Goal: Task Accomplishment & Management: Complete application form

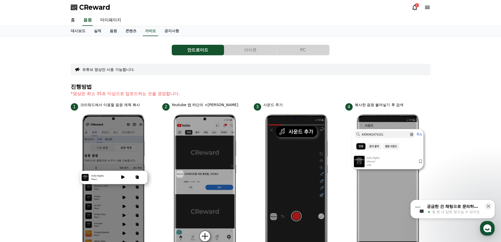
click at [417, 8] on icon at bounding box center [415, 7] width 6 height 6
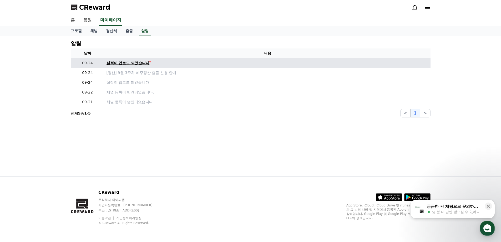
click at [132, 64] on div "실적이 업로드 되었습니다" at bounding box center [128, 63] width 43 height 6
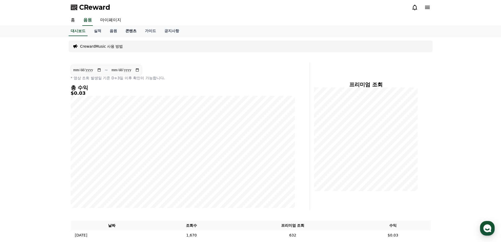
click at [130, 33] on link "콘텐츠" at bounding box center [130, 31] width 19 height 10
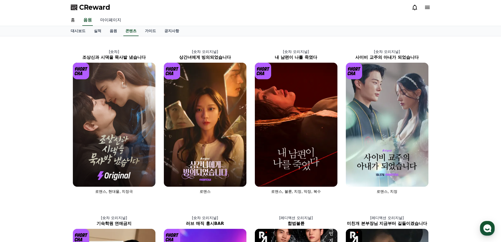
click at [110, 20] on link "마이페이지" at bounding box center [110, 20] width 29 height 11
select select "**********"
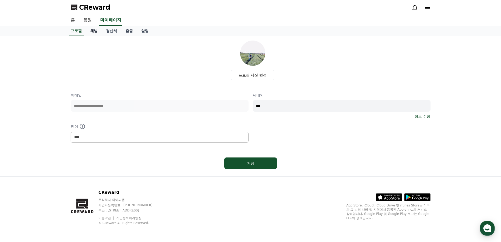
click at [97, 31] on link "채널" at bounding box center [94, 31] width 16 height 10
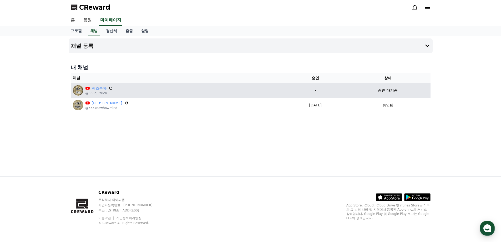
click at [109, 88] on icon at bounding box center [110, 88] width 3 height 3
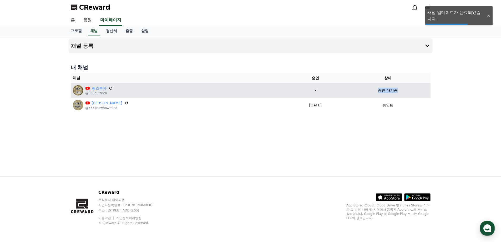
drag, startPoint x: 372, startPoint y: 88, endPoint x: 405, endPoint y: 90, distance: 32.4
click at [403, 90] on div "승인 대기중" at bounding box center [387, 91] width 81 height 6
click at [405, 90] on div "승인 대기중" at bounding box center [387, 91] width 81 height 6
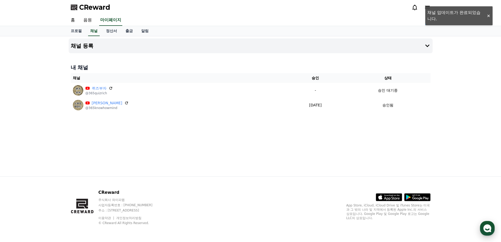
click at [486, 232] on icon "button" at bounding box center [487, 227] width 9 height 9
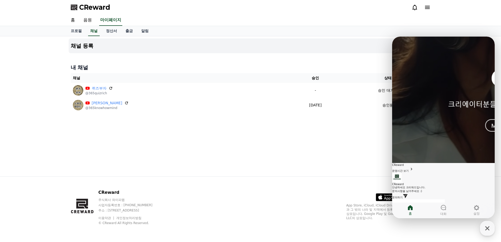
click at [403, 196] on span "문의하기" at bounding box center [397, 197] width 11 height 3
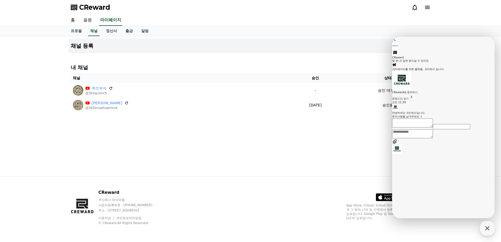
click at [427, 138] on textarea "Messenger Input Textarea" at bounding box center [412, 133] width 41 height 9
type textarea "**********"
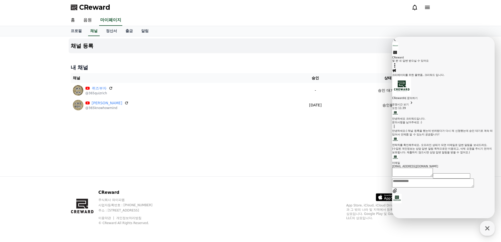
scroll to position [52, 0]
click at [354, 72] on div "내 채널 채널 승인 상태 퀴즈부자 @365quizrich - 승인 대기중 노하우마인드 @365knowhowmind 2025-09-21 09-2…" at bounding box center [251, 88] width 364 height 53
click at [195, 66] on h4 "내 채널" at bounding box center [251, 67] width 360 height 7
click at [397, 40] on button "Go to previous page" at bounding box center [394, 40] width 5 height 6
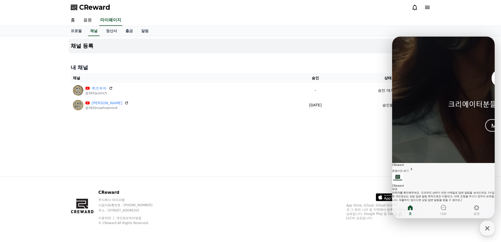
click at [403, 28] on div "프로필 채널 정산서 출금 알림" at bounding box center [251, 31] width 368 height 10
click at [415, 173] on link "CReward 방금 연락처를 확인해주세요. 오프라인 상태가 되면 이메일로 답변 알림을 보내드려요. (수집된 개인정보는 상담 답변 알림 목적으로…" at bounding box center [443, 190] width 103 height 35
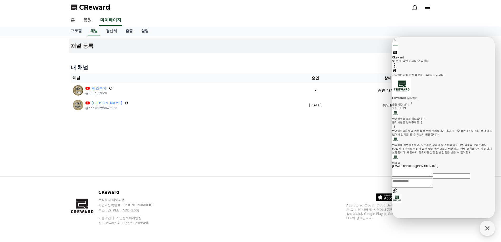
click at [433, 187] on textarea "Messenger Input Textarea" at bounding box center [412, 182] width 41 height 9
click at [437, 226] on div "CReward 주식회사 와이피랩 사업자등록번호 : 655-81-03655 주소 : 경기도 김포시 양촌읍 양곡로 495, 3층 305-비이16호…" at bounding box center [250, 208] width 501 height 65
click at [332, 157] on div "채널 등록 내 채널 채널 승인 상태 퀴즈부자 @365quizrich - 승인 대기중 노하우마인드 @365knowhowmind 2025-09-2…" at bounding box center [251, 106] width 368 height 140
click at [397, 42] on icon at bounding box center [394, 39] width 5 height 5
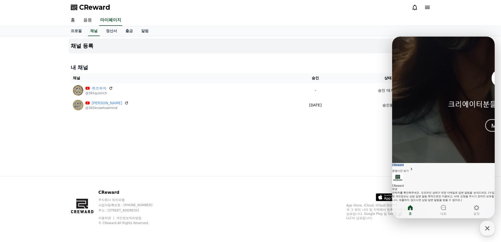
click at [401, 163] on div "CReward 운영시간 보기" at bounding box center [443, 167] width 103 height 9
click at [426, 34] on div "프로필 채널 정산서 출금 알림" at bounding box center [251, 31] width 368 height 10
click at [488, 233] on div "button" at bounding box center [487, 228] width 15 height 15
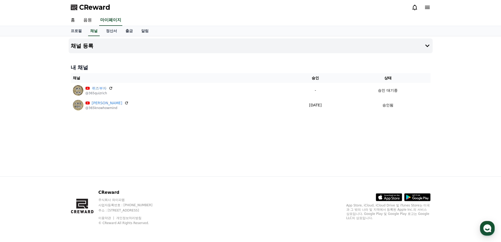
click at [447, 105] on div "채널 등록 내 채널 채널 승인 상태 퀴즈부자 @365quizrich - 승인 대기중 노하우마인드 @365knowhowmind 2025-09-2…" at bounding box center [250, 106] width 501 height 140
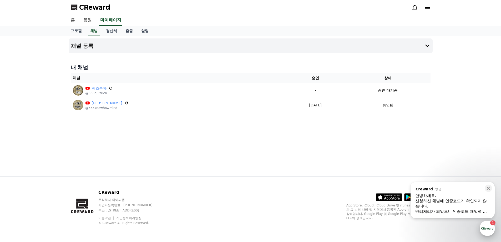
click at [486, 225] on div "button" at bounding box center [487, 228] width 15 height 15
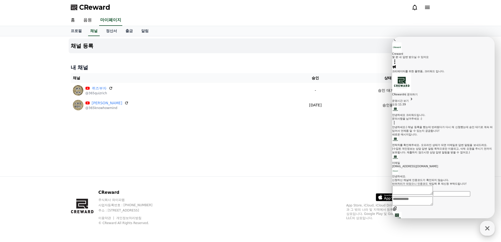
scroll to position [101, 0]
click at [433, 205] on textarea "Messenger Input Textarea" at bounding box center [412, 200] width 41 height 9
type textarea "**"
click at [188, 133] on div "채널 등록 내 채널 채널 승인 상태 퀴즈부자 @365quizrich - 승인 대기중 노하우마인드 @365knowhowmind 2025-09-2…" at bounding box center [251, 106] width 368 height 140
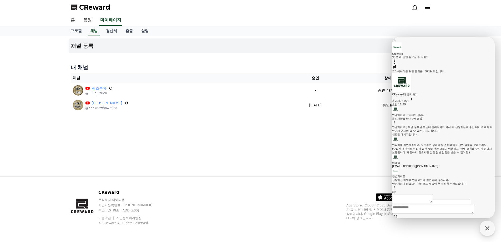
click at [339, 66] on h4 "내 채널" at bounding box center [251, 67] width 360 height 7
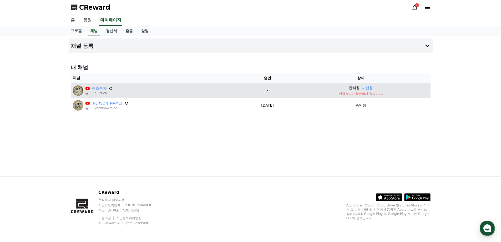
click at [352, 92] on p "인증코드가 확인되지 않습니다." at bounding box center [361, 94] width 135 height 4
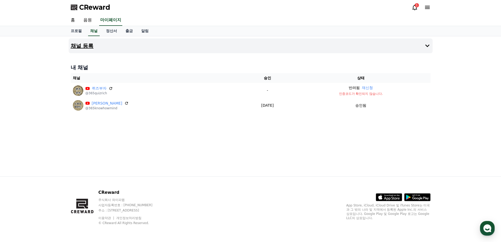
click at [98, 47] on button "채널 등록" at bounding box center [251, 45] width 364 height 15
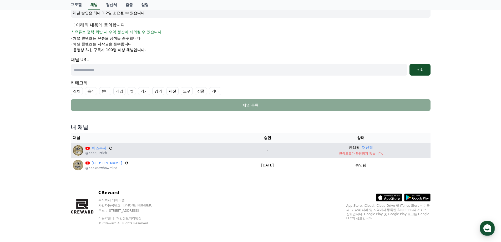
scroll to position [84, 0]
click at [101, 149] on link "퀴즈부자" at bounding box center [99, 148] width 15 height 6
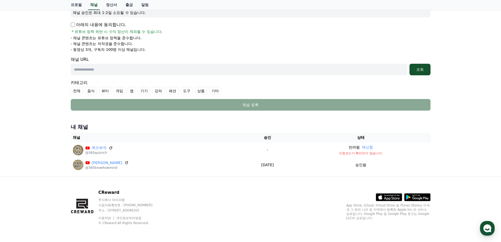
click at [131, 77] on form "Youtube * 알림 * 채널을 URL을 입력 후, 조회 버튼을 통해 인증 절차를 진행해 주세요. 인증이 완료된 채널만 관리자 검토, 분석 …" at bounding box center [251, 43] width 360 height 135
click at [136, 72] on input "text" at bounding box center [239, 70] width 337 height 12
paste input "**********"
type input "**********"
click at [417, 69] on div "조회" at bounding box center [420, 69] width 17 height 5
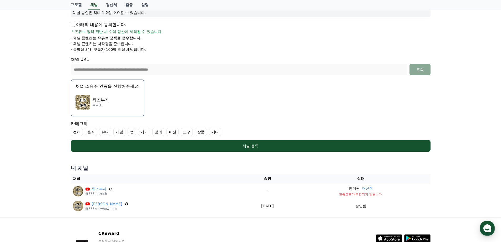
click at [129, 100] on div "퀴즈부자 구독 1" at bounding box center [107, 102] width 64 height 21
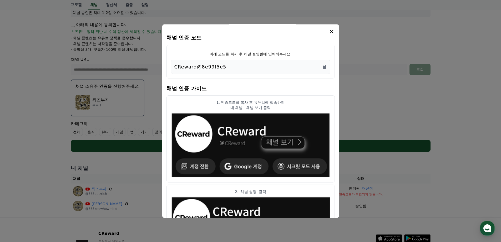
click at [303, 65] on div "CReward@8e99f5e5" at bounding box center [250, 66] width 153 height 7
click at [322, 66] on icon "Copy to clipboard" at bounding box center [324, 66] width 5 height 5
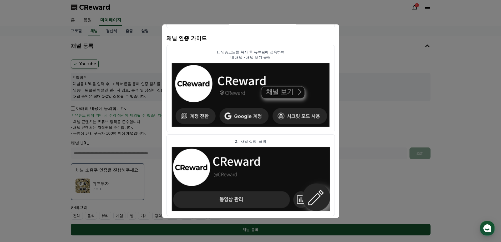
scroll to position [0, 0]
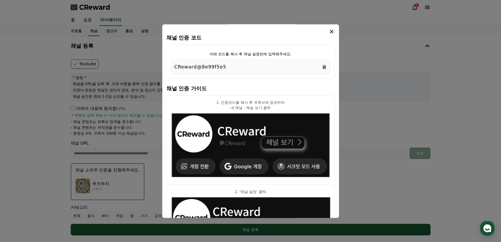
click at [330, 33] on icon "modal" at bounding box center [332, 31] width 6 height 6
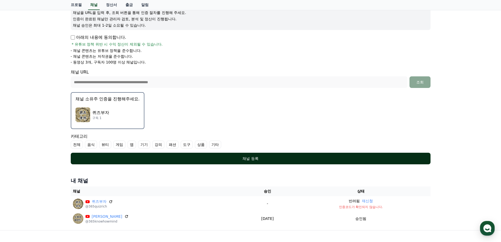
scroll to position [79, 0]
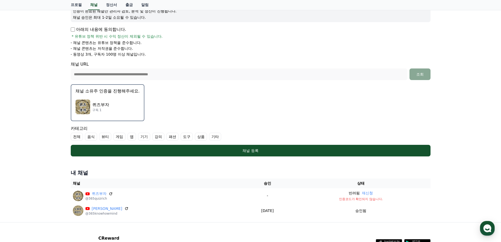
click at [112, 110] on div "퀴즈부자 구독 1" at bounding box center [107, 106] width 64 height 21
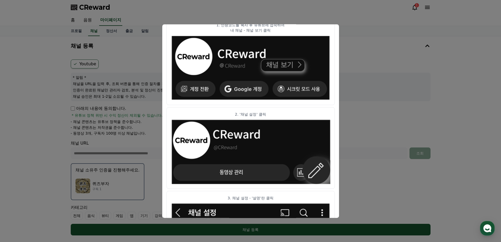
scroll to position [1, 0]
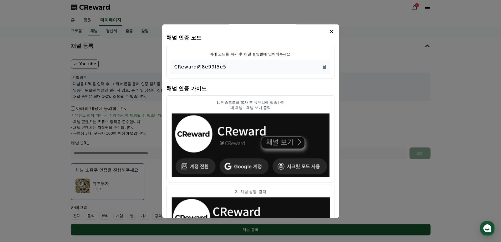
click at [331, 34] on icon "modal" at bounding box center [332, 31] width 6 height 6
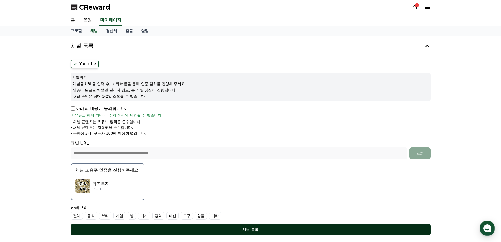
click at [300, 225] on button "채널 등록" at bounding box center [251, 230] width 360 height 12
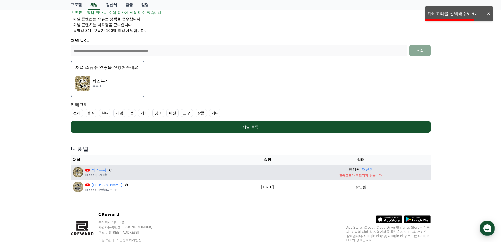
scroll to position [105, 0]
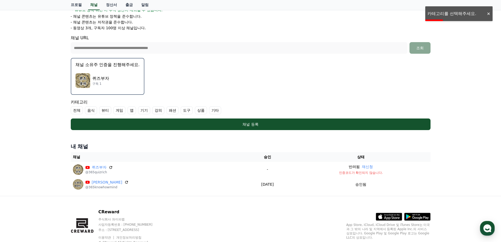
click at [122, 112] on label "게임" at bounding box center [119, 110] width 12 height 8
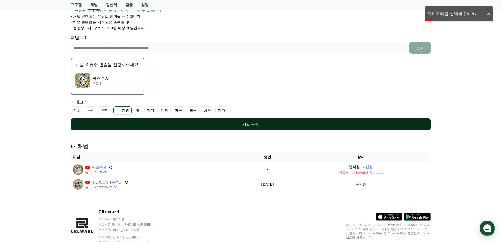
click at [133, 128] on button "채널 등록" at bounding box center [251, 124] width 360 height 12
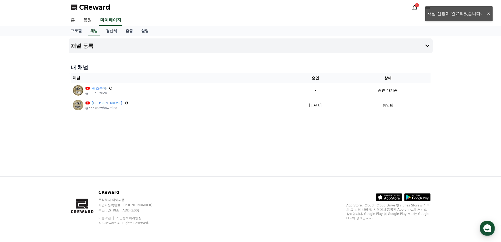
click at [415, 9] on icon at bounding box center [414, 8] width 5 height 6
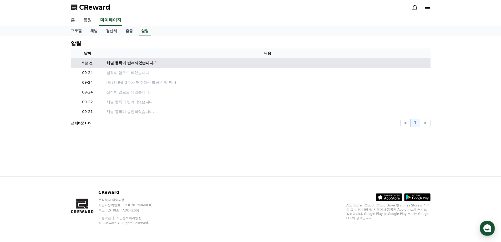
click at [147, 63] on div "채널 등록이 반려되었습니다." at bounding box center [131, 63] width 48 height 6
click at [161, 64] on td "채널 등록이 반려되었습니다." at bounding box center [267, 63] width 326 height 10
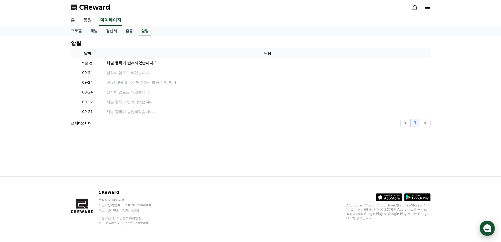
click at [487, 226] on use "button" at bounding box center [487, 228] width 8 height 8
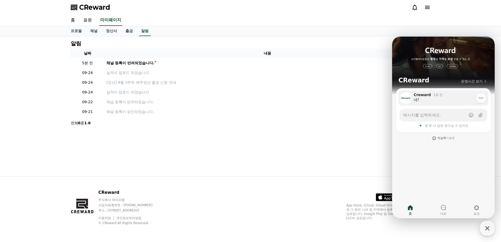
click at [434, 103] on div "Creward 1분 전 네!" at bounding box center [449, 97] width 72 height 11
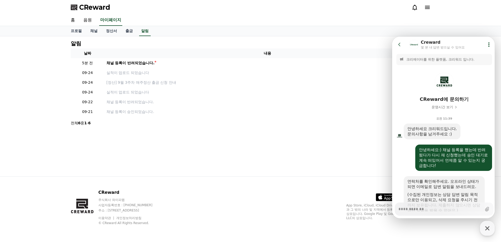
scroll to position [104, 0]
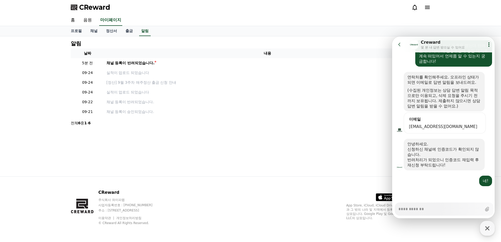
click at [463, 209] on textarea "Messenger Input Textarea" at bounding box center [439, 207] width 83 height 9
click at [460, 28] on div "프로필 채널 정산서 출금 알림" at bounding box center [250, 31] width 501 height 10
click at [308, 26] on div "홈 음원 마이페이지" at bounding box center [250, 20] width 501 height 11
click at [423, 191] on div at bounding box center [444, 193] width 104 height 14
click at [145, 31] on link "알림" at bounding box center [145, 31] width 12 height 10
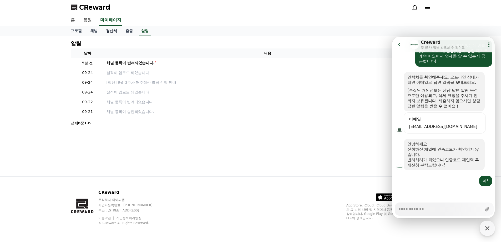
click at [113, 31] on link "정산서" at bounding box center [111, 31] width 19 height 10
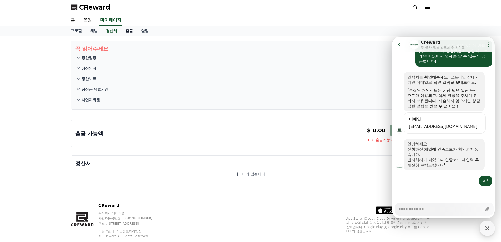
click at [126, 33] on link "출금" at bounding box center [129, 31] width 16 height 10
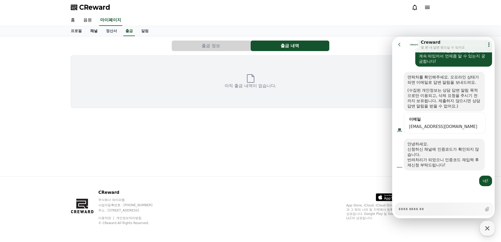
click at [100, 33] on link "채널" at bounding box center [94, 31] width 16 height 10
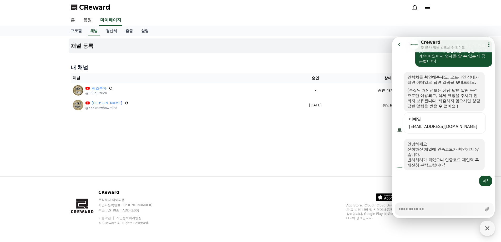
click at [155, 64] on h4 "내 채널" at bounding box center [251, 67] width 360 height 7
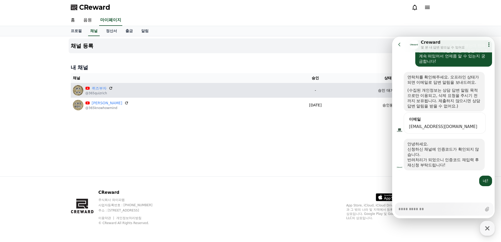
click at [245, 87] on div "퀴즈부자 @365quizrich" at bounding box center [178, 90] width 211 height 11
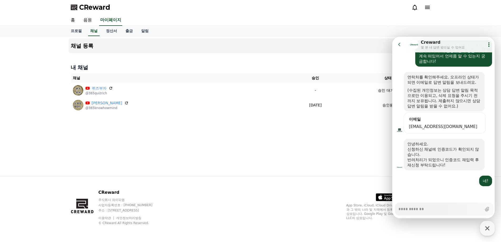
type textarea "*"
click at [289, 151] on div "채널 등록 내 채널 채널 승인 상태 퀴즈부자 @365quizrich - 승인 대기중 노하우마인드 @365knowhowmind 2025-09-2…" at bounding box center [251, 106] width 368 height 140
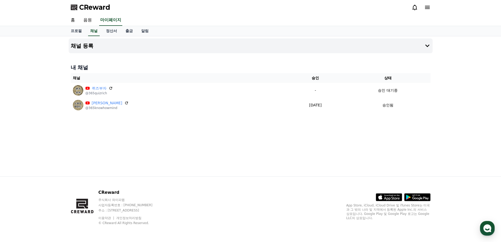
click at [85, 9] on span "CReward" at bounding box center [94, 7] width 31 height 8
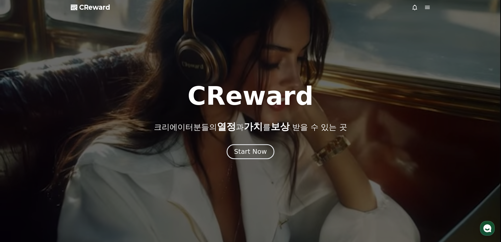
click at [252, 145] on button "Start Now" at bounding box center [251, 151] width 48 height 15
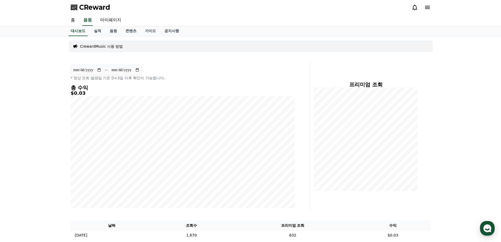
click at [73, 22] on link "홈" at bounding box center [73, 20] width 13 height 11
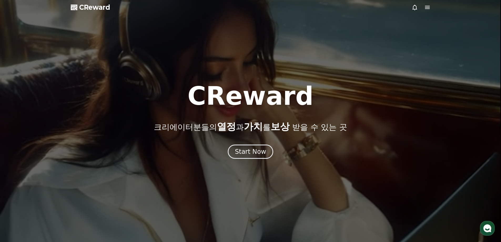
click at [428, 6] on icon at bounding box center [427, 7] width 6 height 6
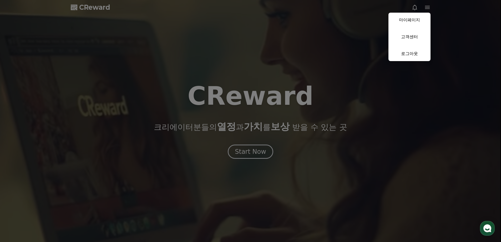
click at [405, 24] on link "마이페이지" at bounding box center [409, 20] width 42 height 15
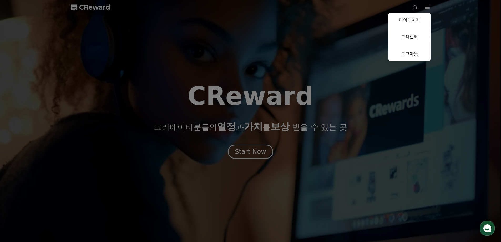
select select "**********"
